Goal: Information Seeking & Learning: Learn about a topic

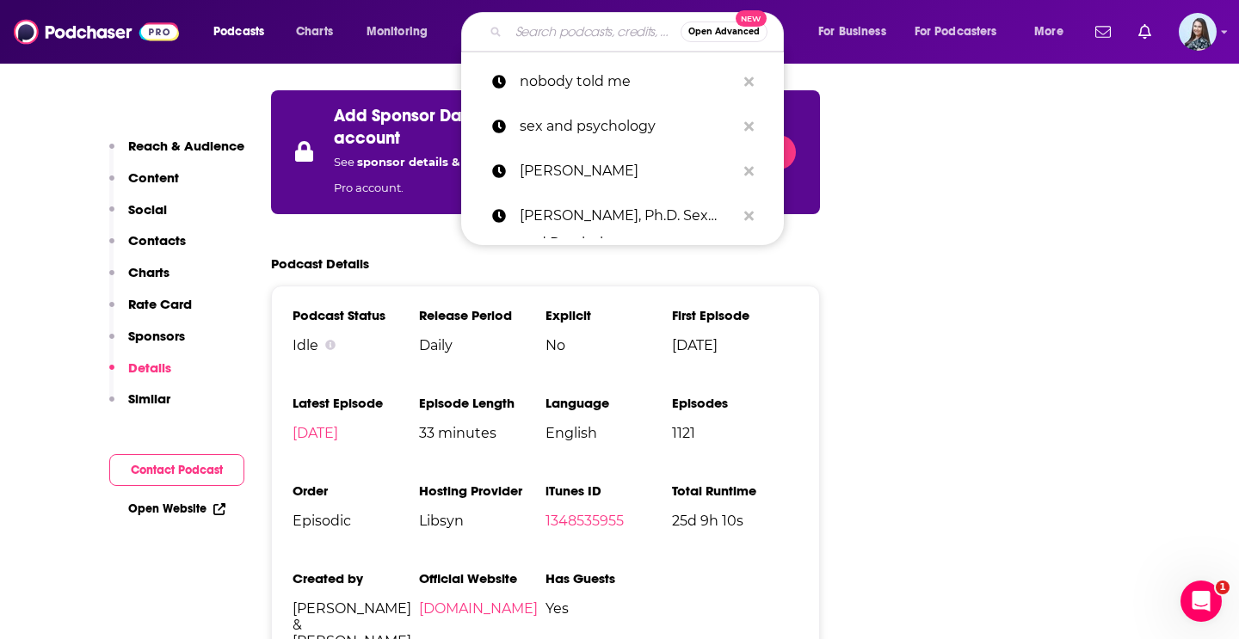
click at [528, 41] on input "Search podcasts, credits, & more..." at bounding box center [595, 32] width 172 height 28
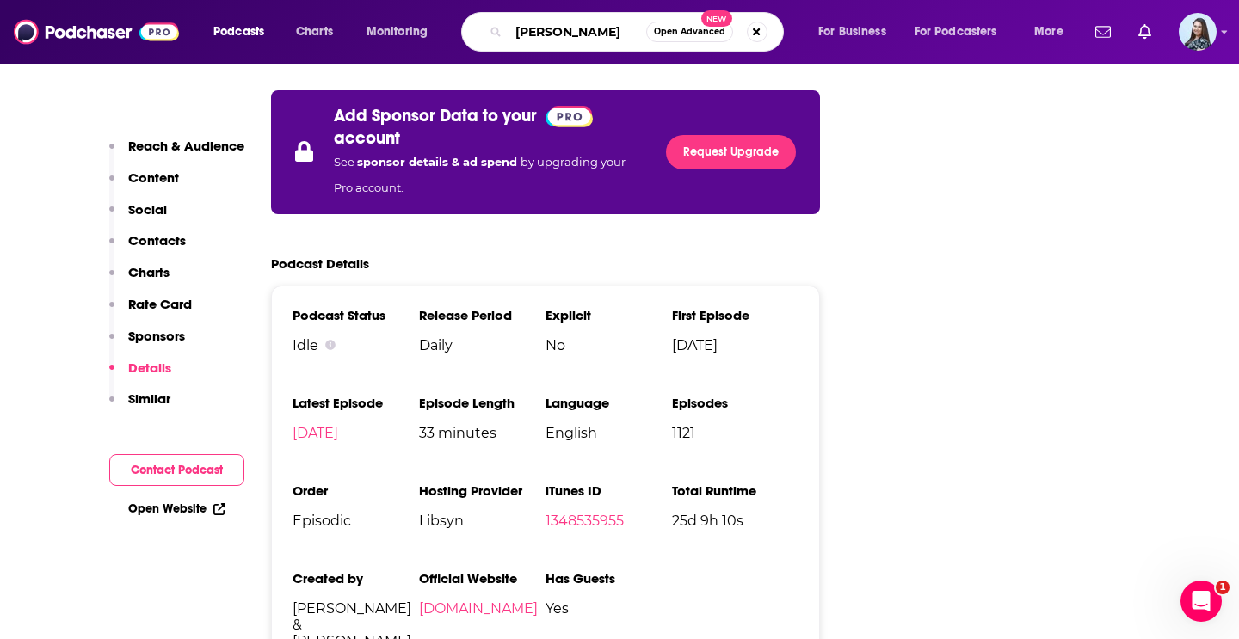
type input "[PERSON_NAME]"
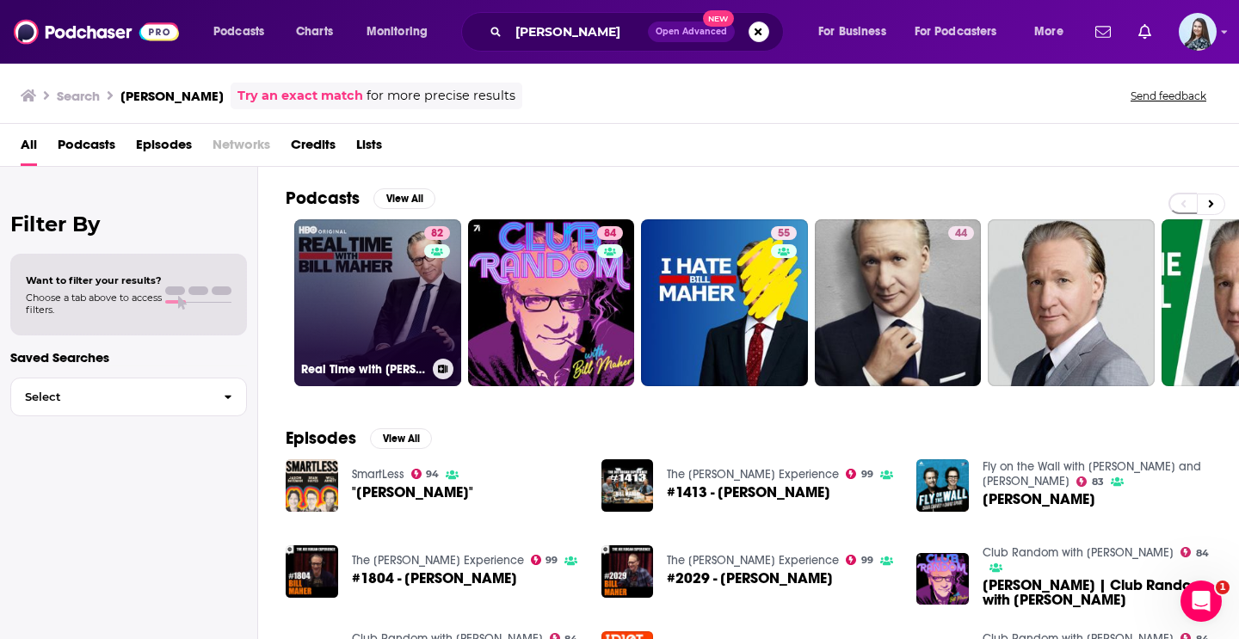
click at [390, 311] on link "82 Real Time with [PERSON_NAME]" at bounding box center [377, 302] width 167 height 167
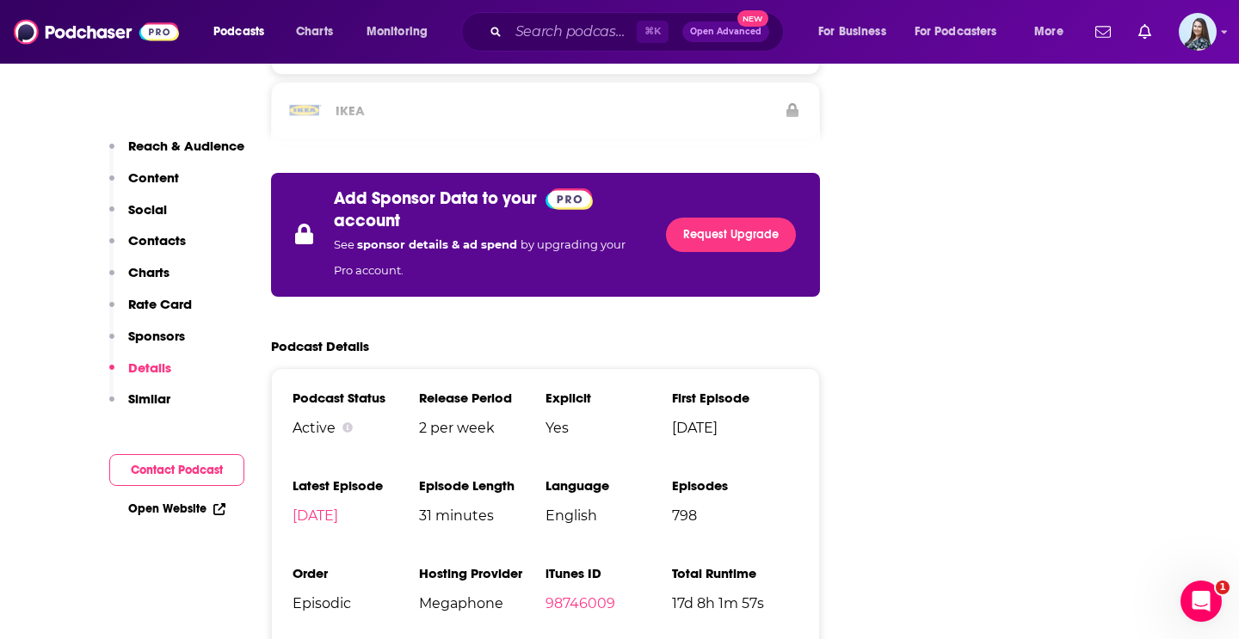
scroll to position [3372, 0]
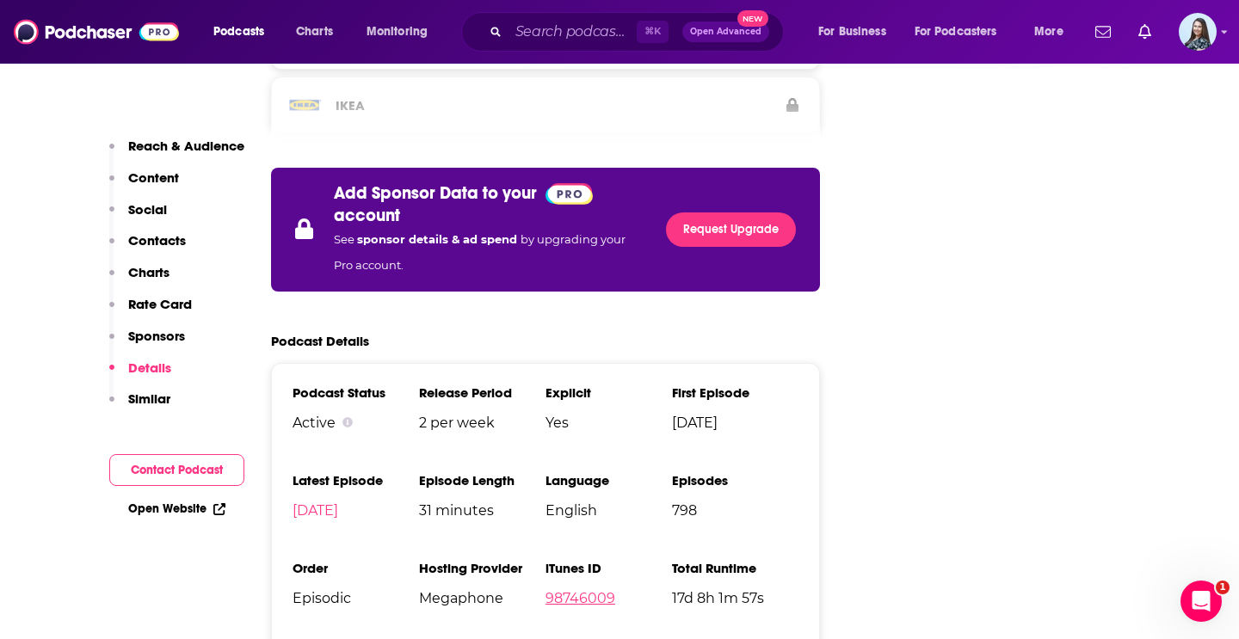
click at [587, 590] on link "98746009" at bounding box center [581, 598] width 70 height 16
